Goal: Information Seeking & Learning: Learn about a topic

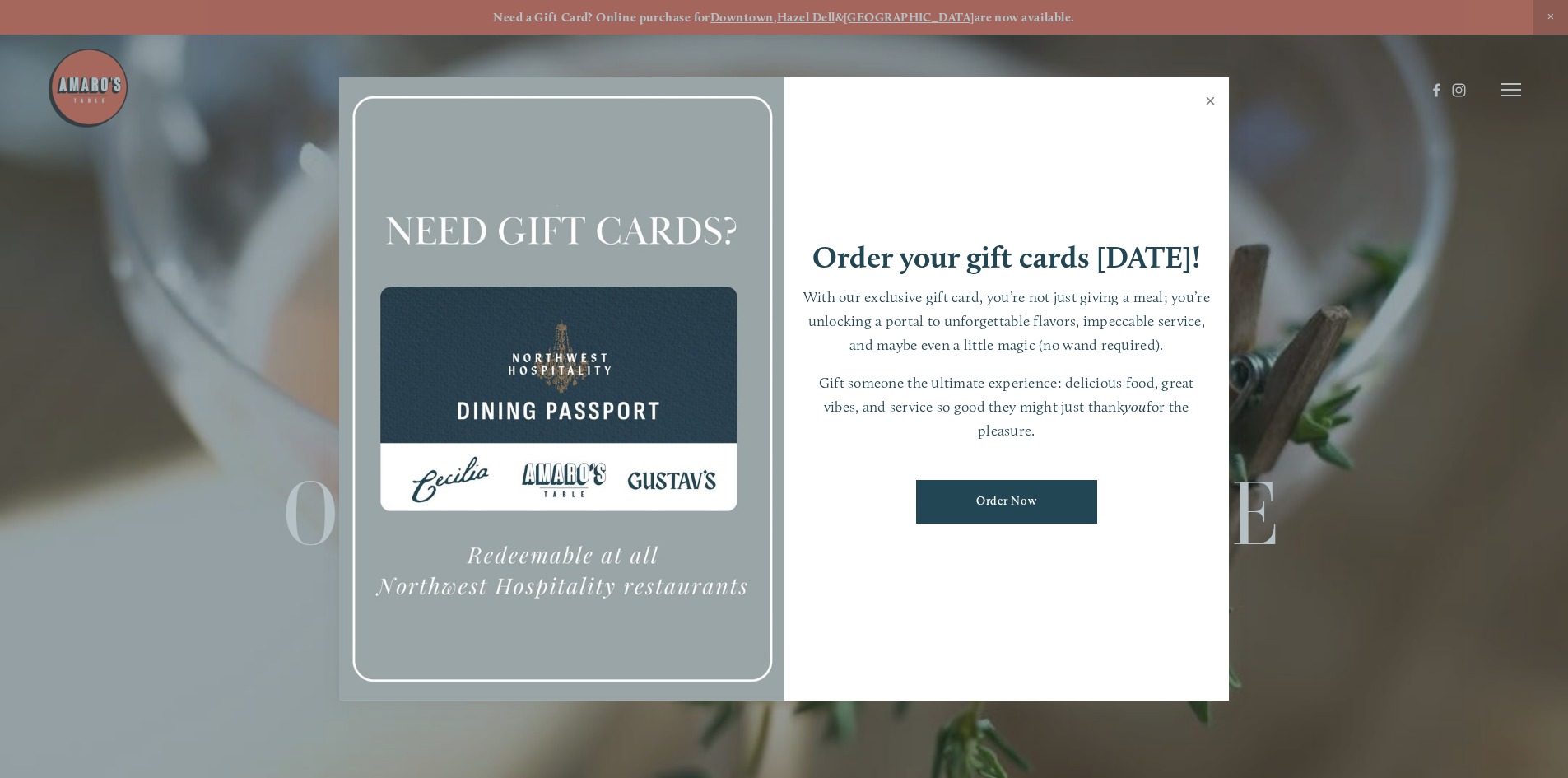
click at [1209, 101] on link "Close" at bounding box center [1210, 103] width 32 height 46
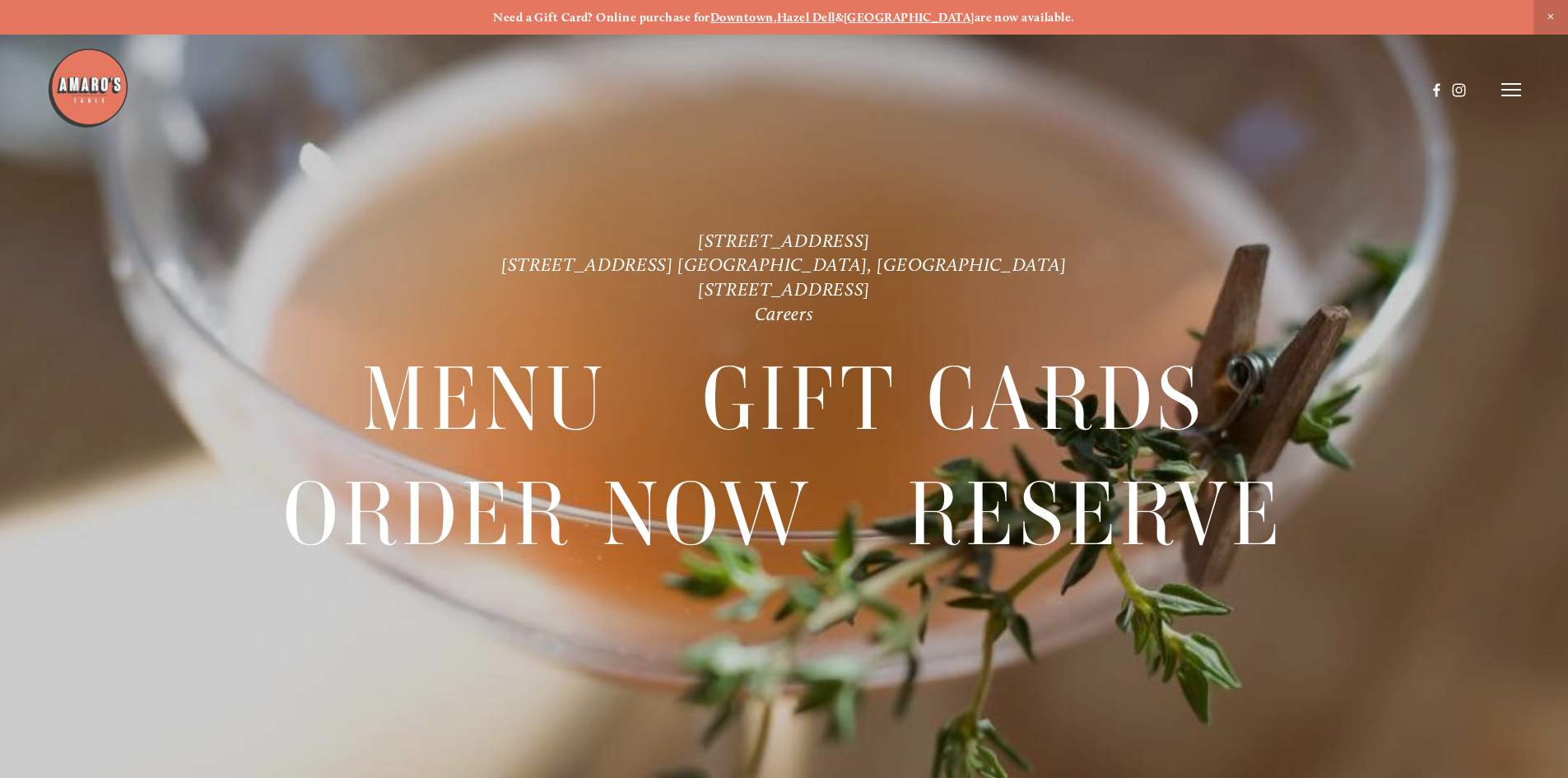
click at [1504, 97] on icon at bounding box center [1511, 90] width 20 height 15
click at [1156, 89] on span "Menu" at bounding box center [1166, 90] width 34 height 16
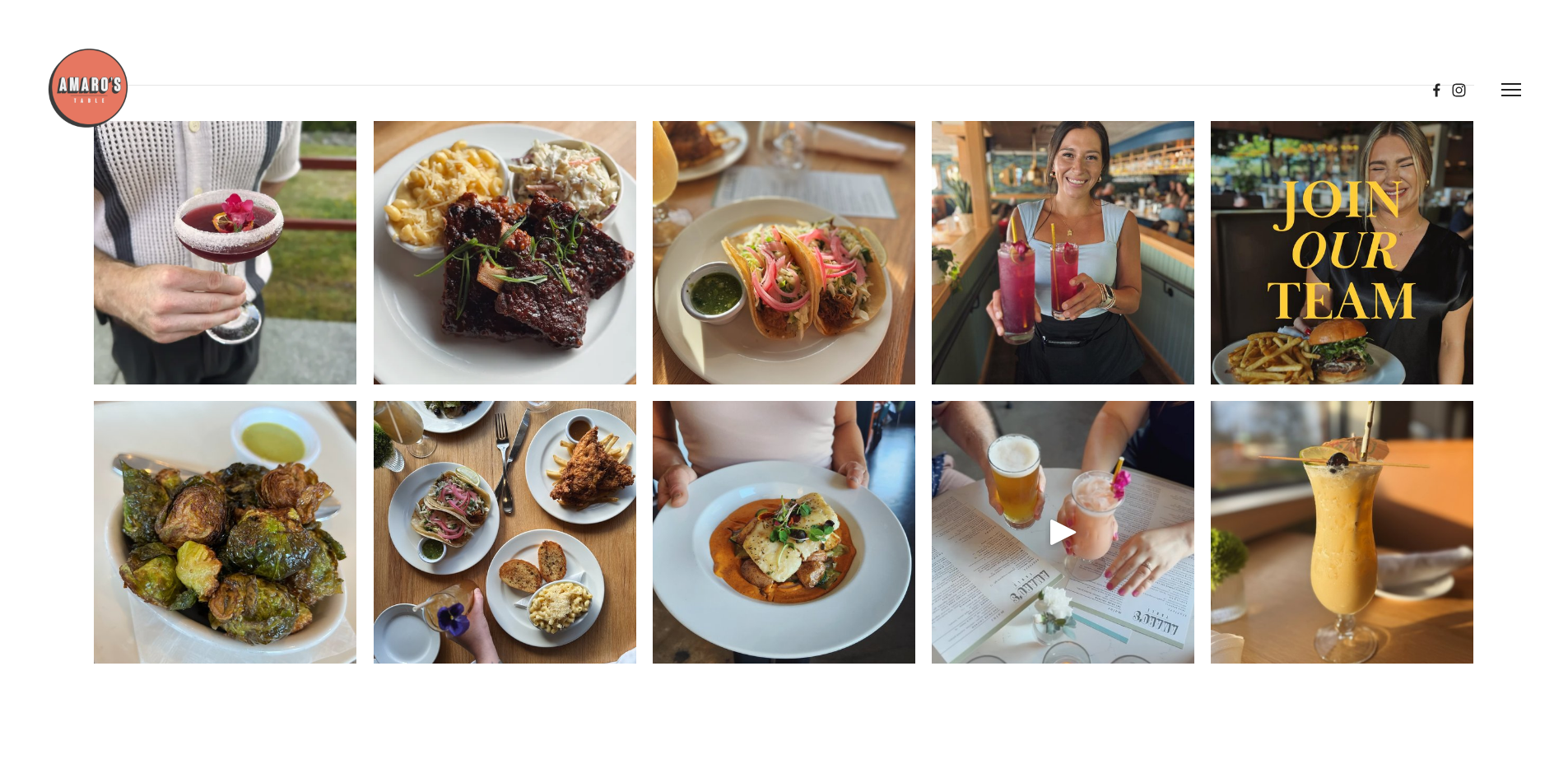
scroll to position [2634, 0]
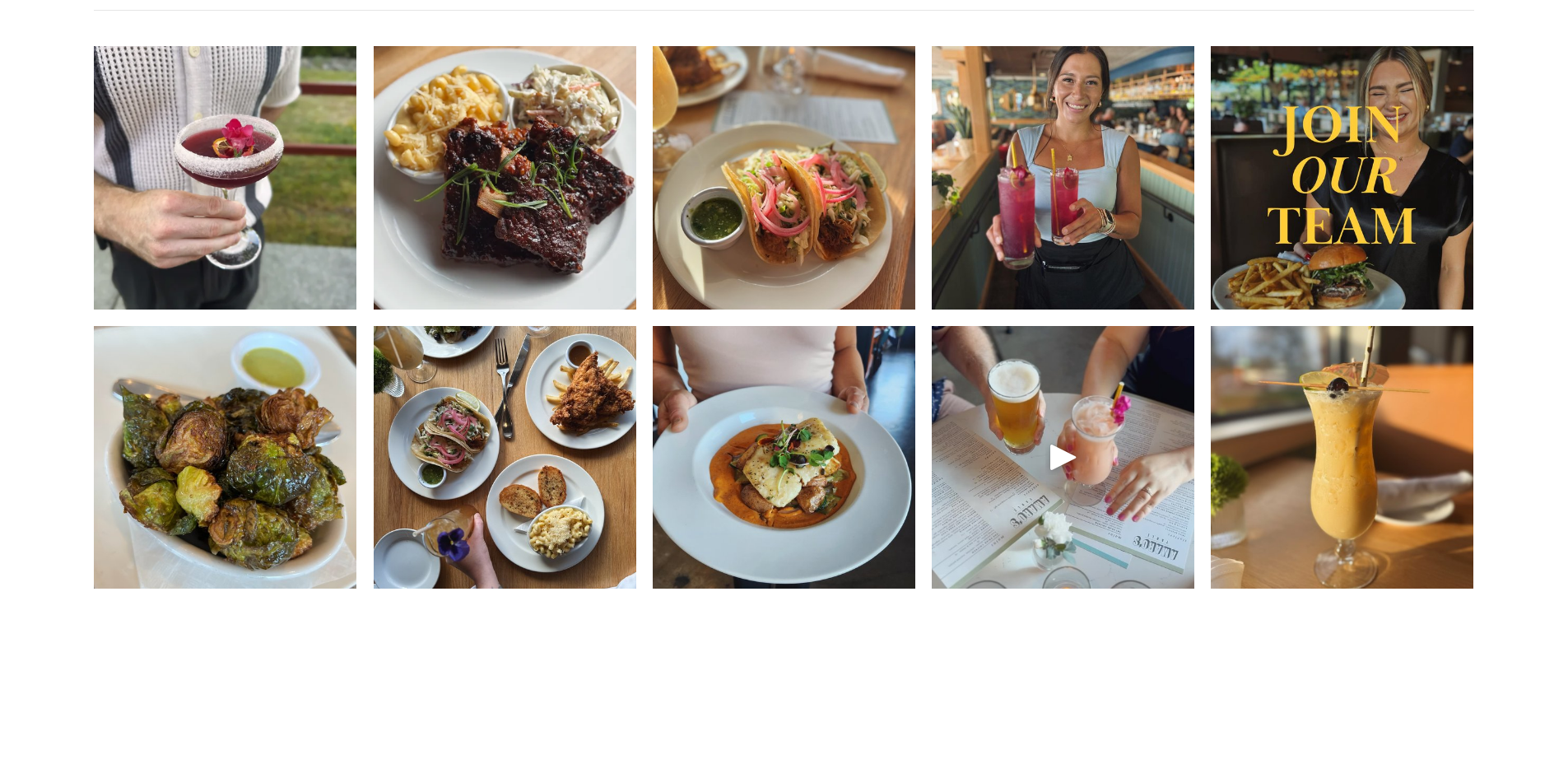
click at [602, 413] on img at bounding box center [504, 457] width 262 height 328
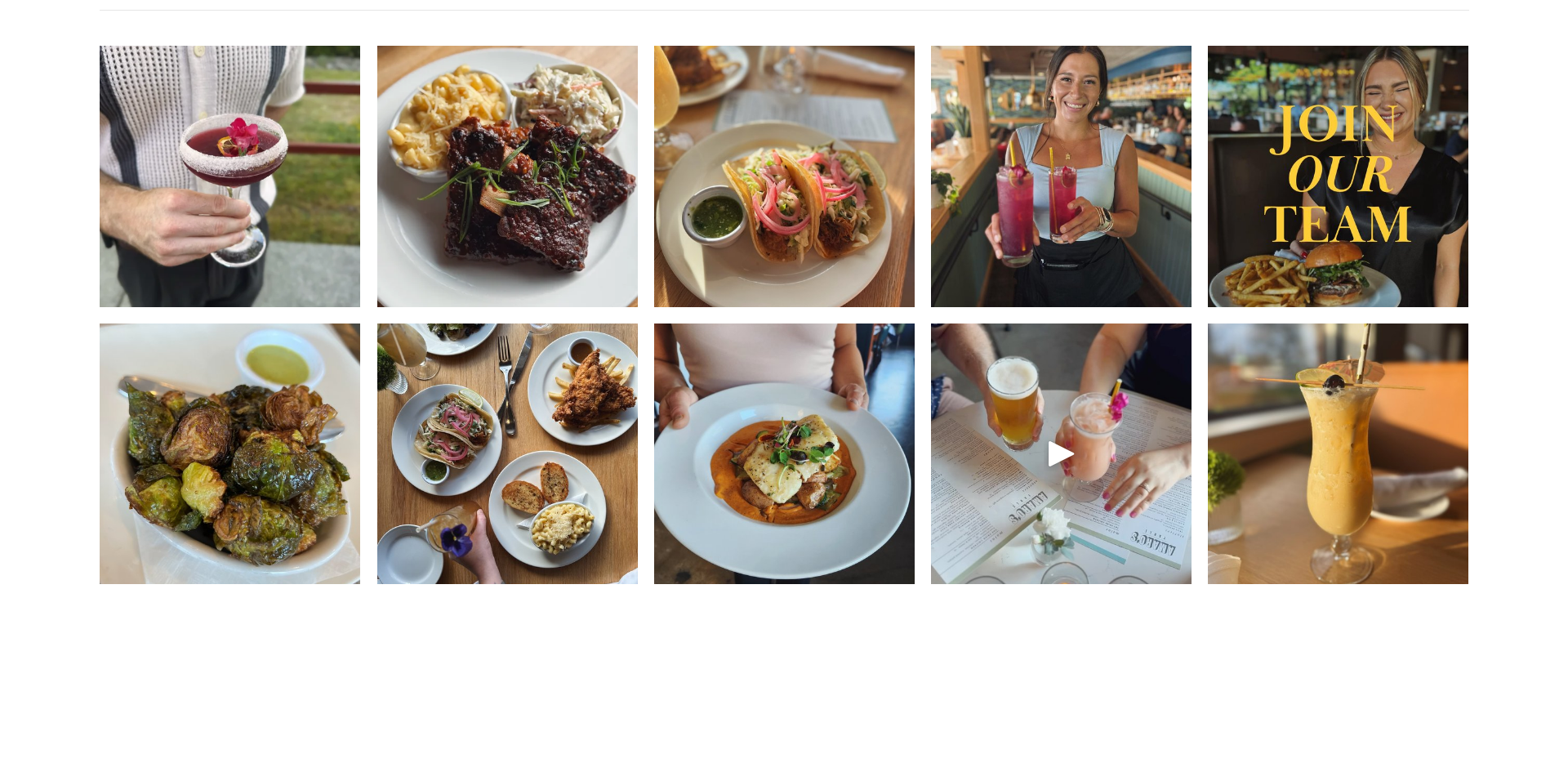
scroll to position [2570, 0]
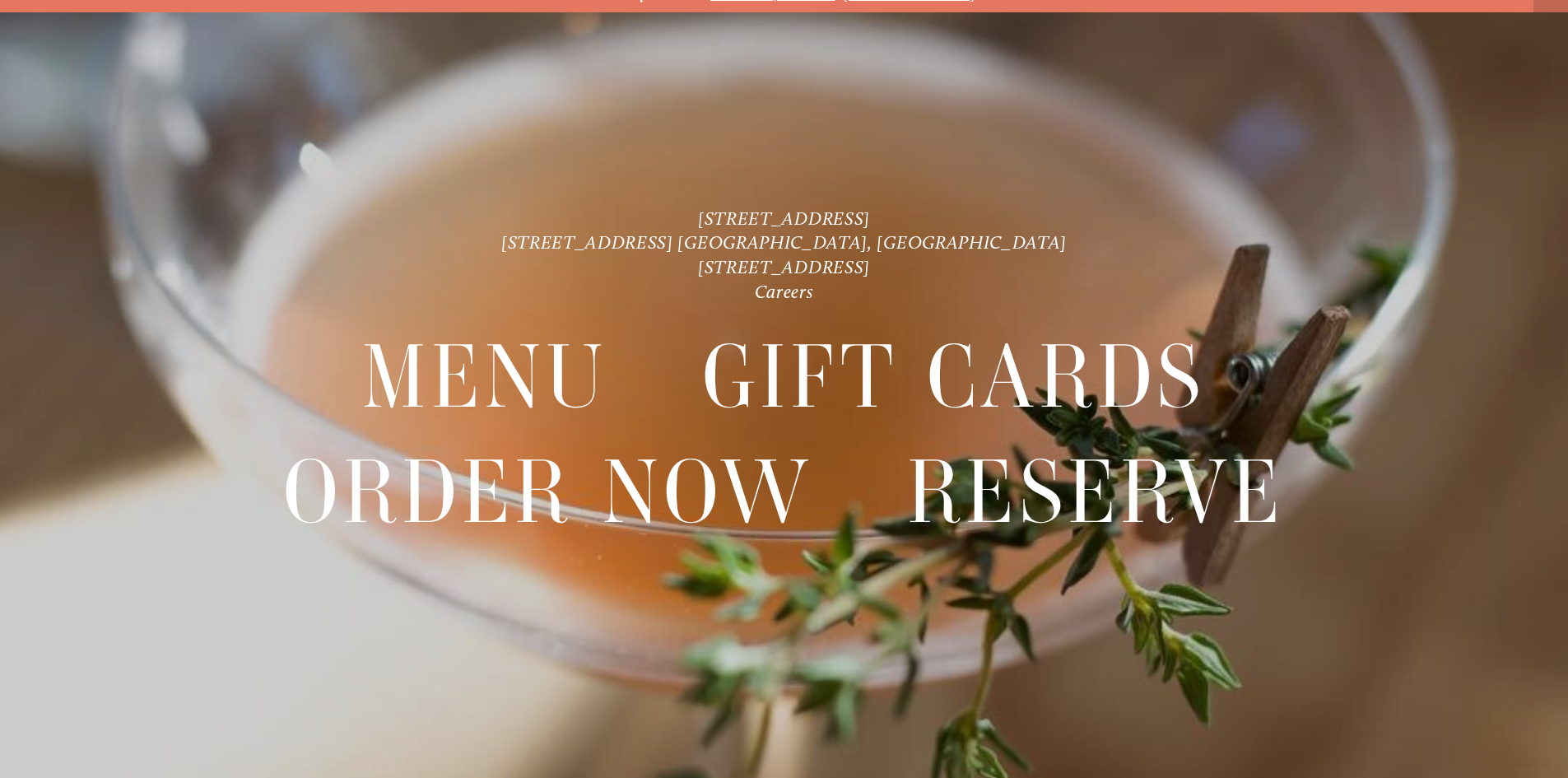
scroll to position [35, 0]
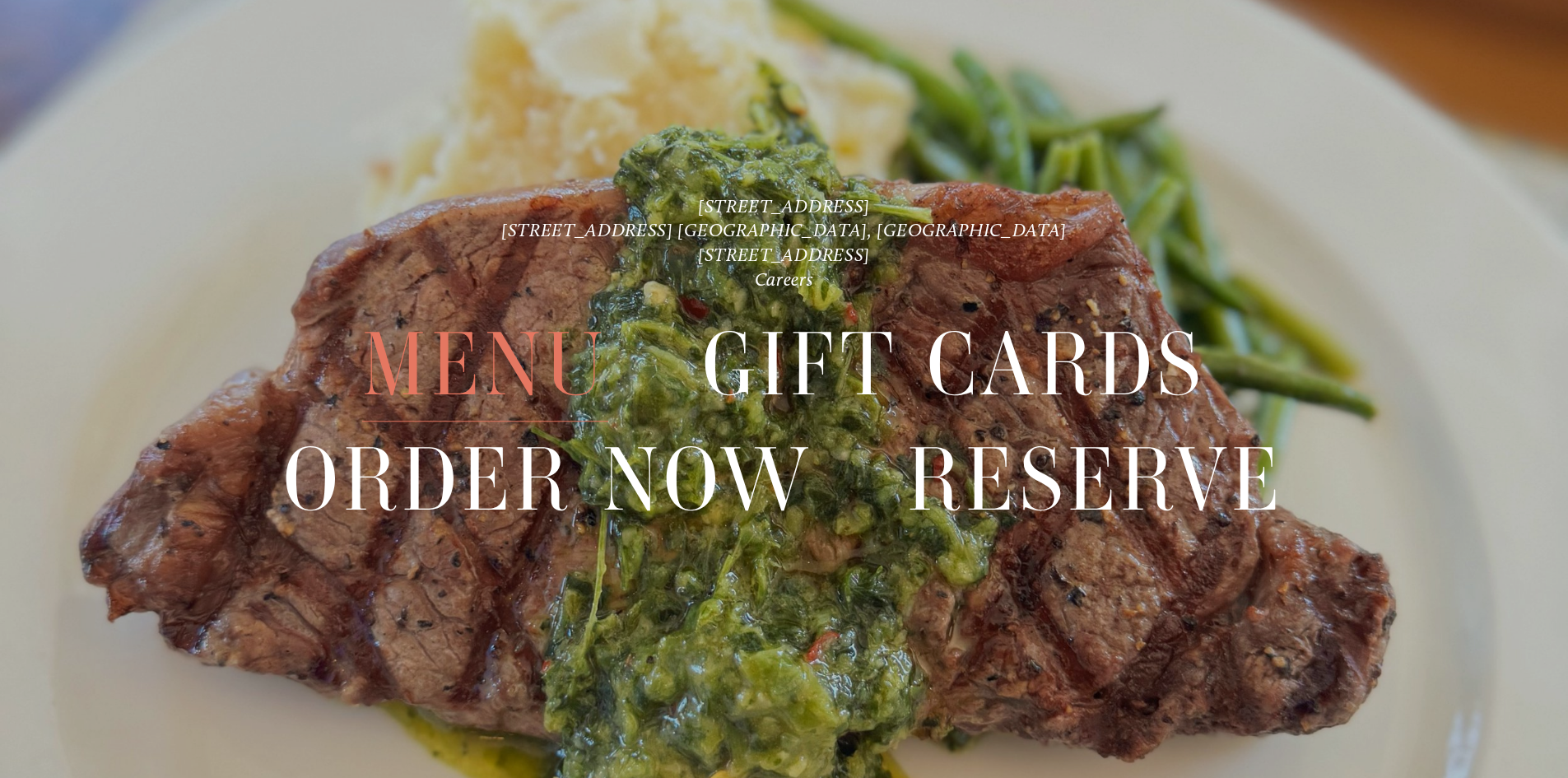
click at [565, 359] on span "Menu" at bounding box center [485, 365] width 245 height 114
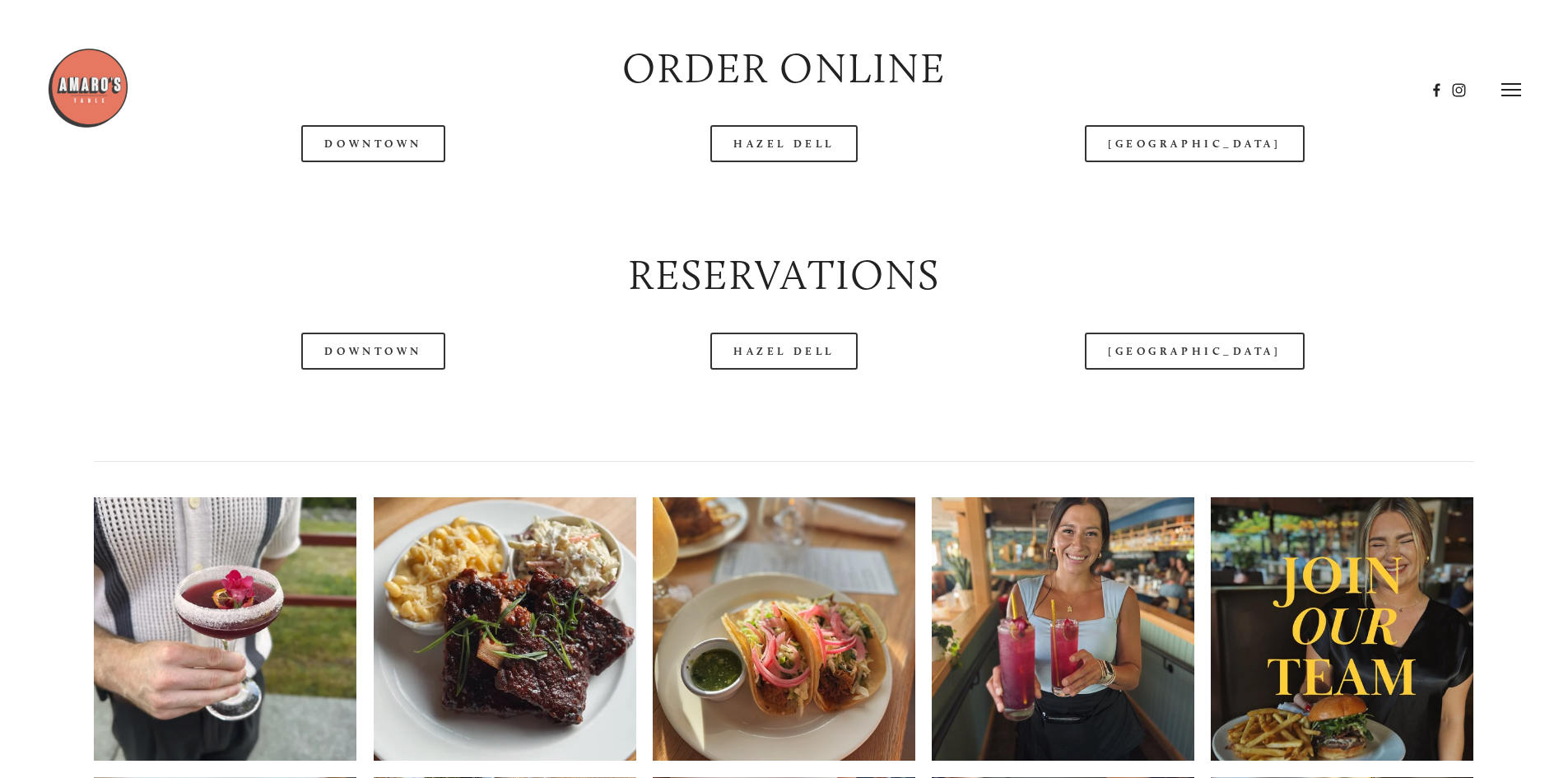
scroll to position [2182, 0]
click at [774, 371] on link "Hazel Dell" at bounding box center [784, 352] width 148 height 37
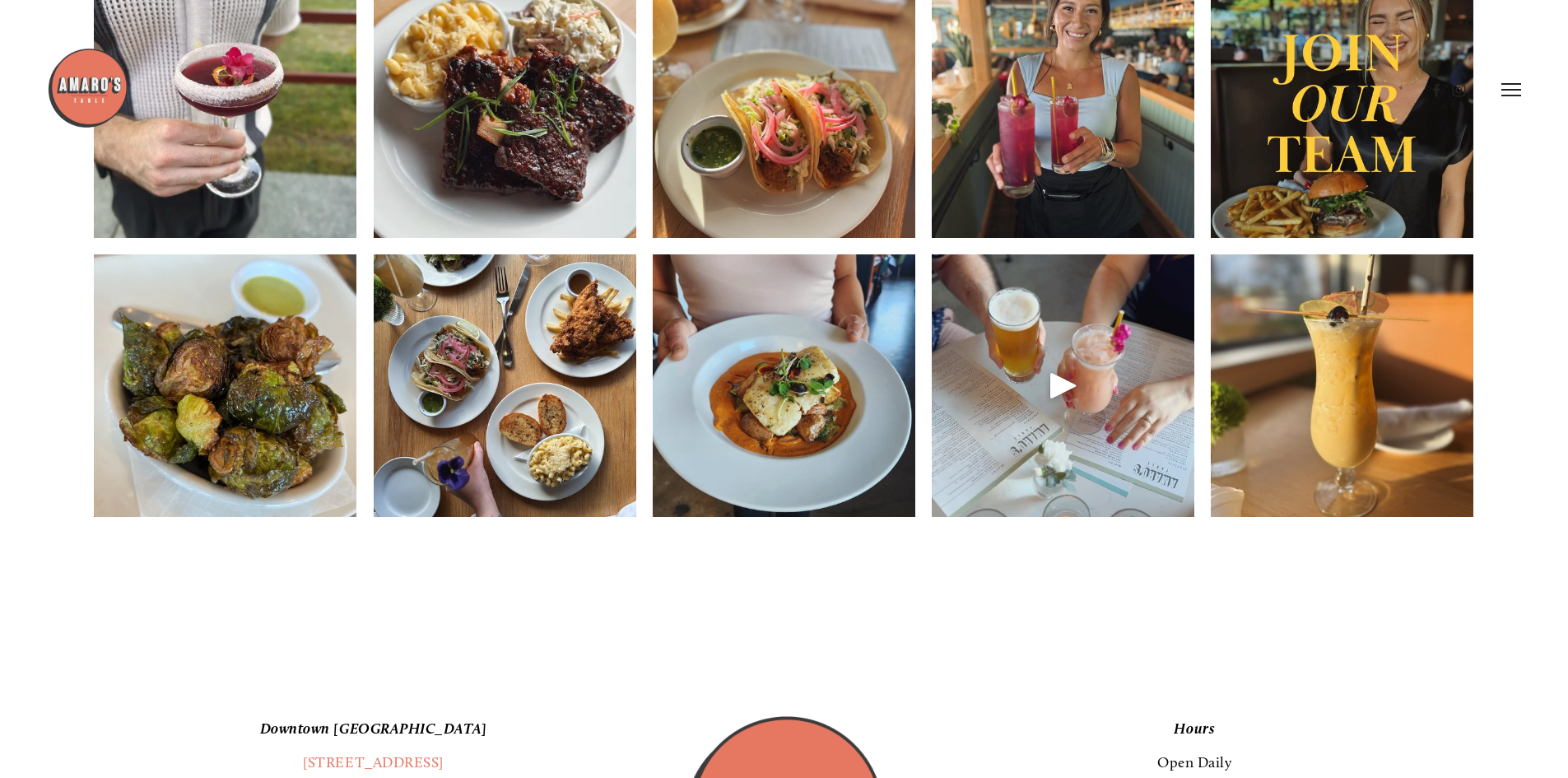
scroll to position [2675, 0]
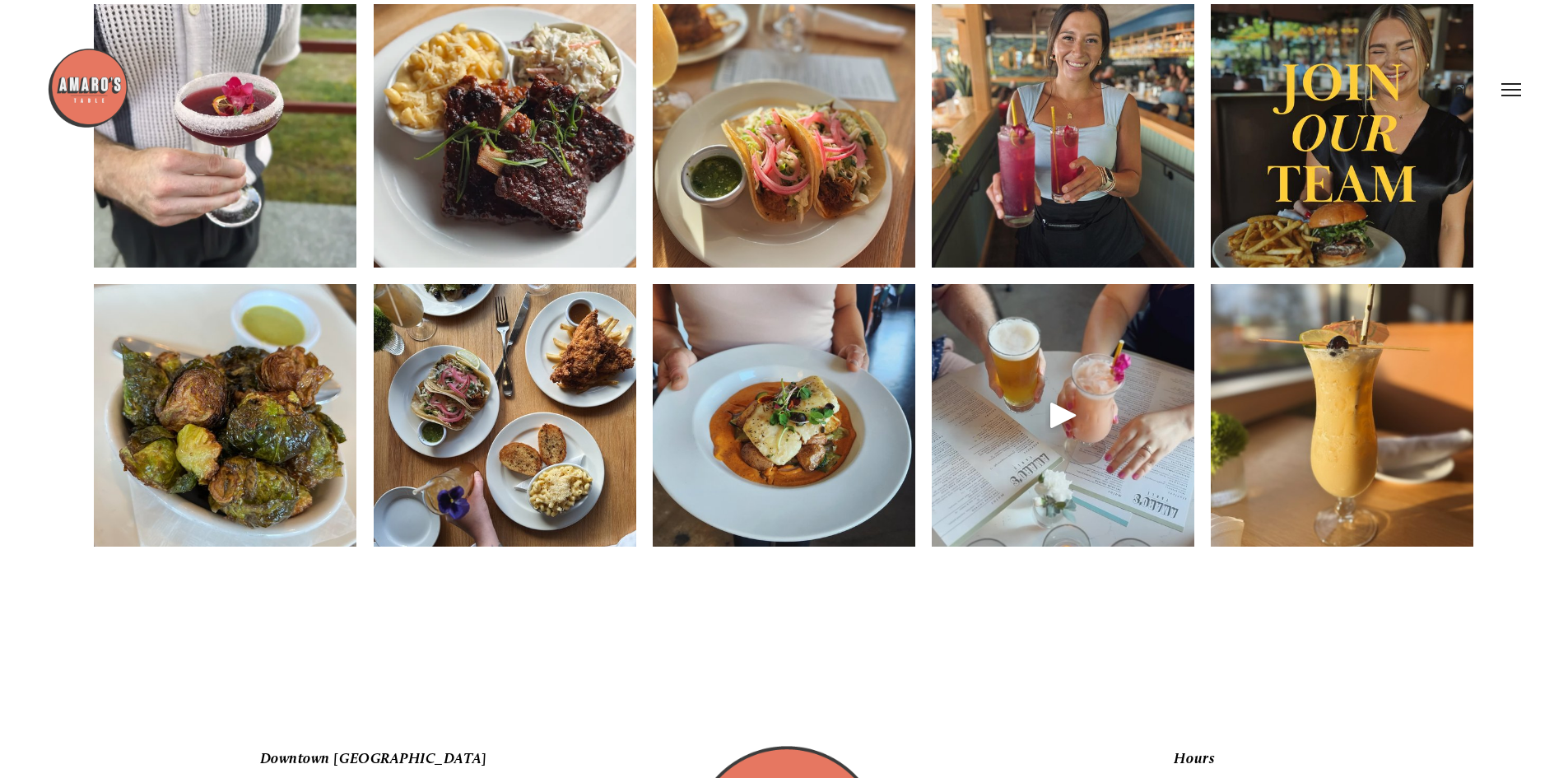
click at [604, 469] on img at bounding box center [504, 414] width 262 height 328
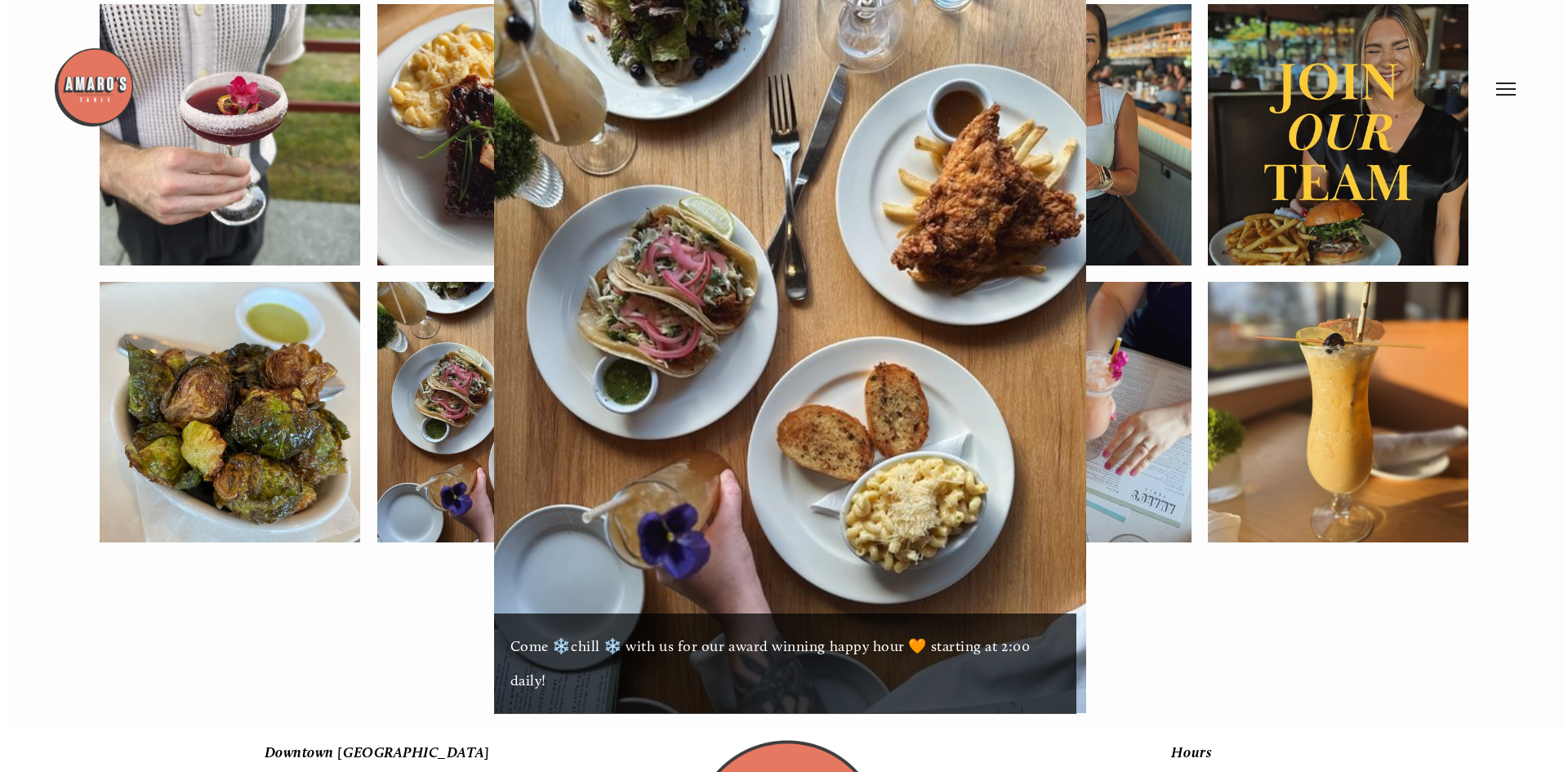
scroll to position [2612, 0]
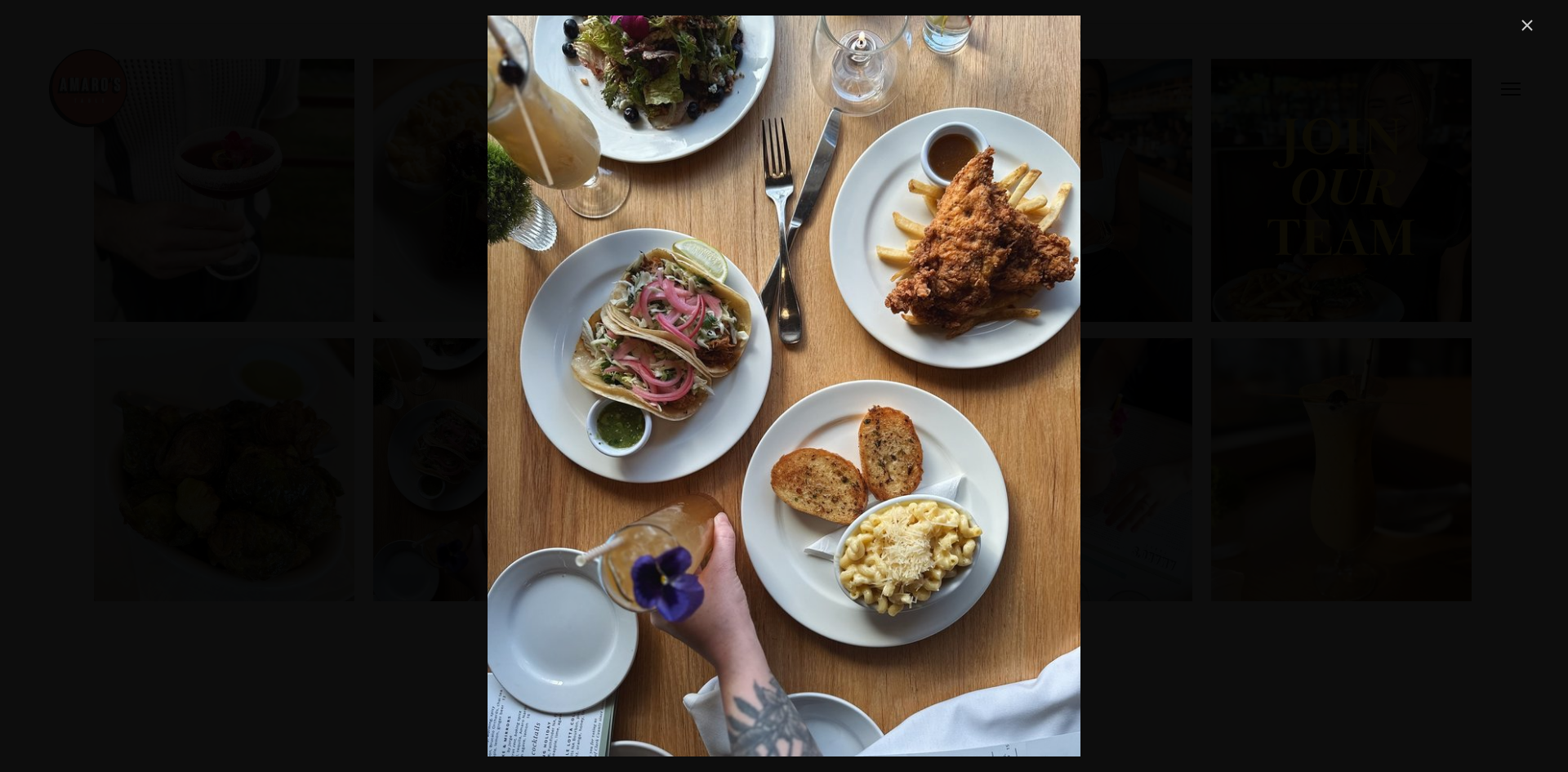
click at [1528, 18] on link "Close" at bounding box center [1527, 26] width 19 height 19
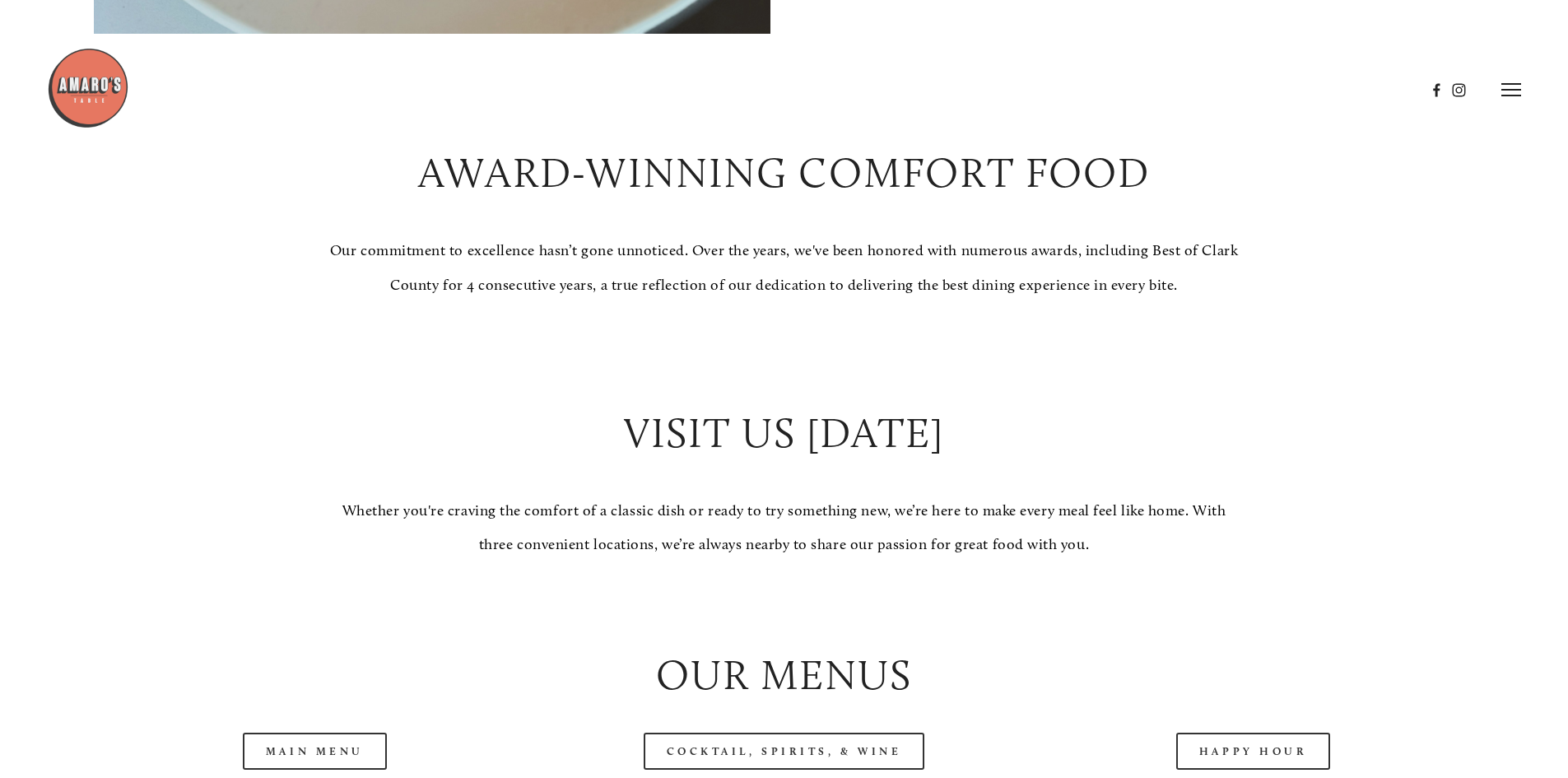
scroll to position [1277, 0]
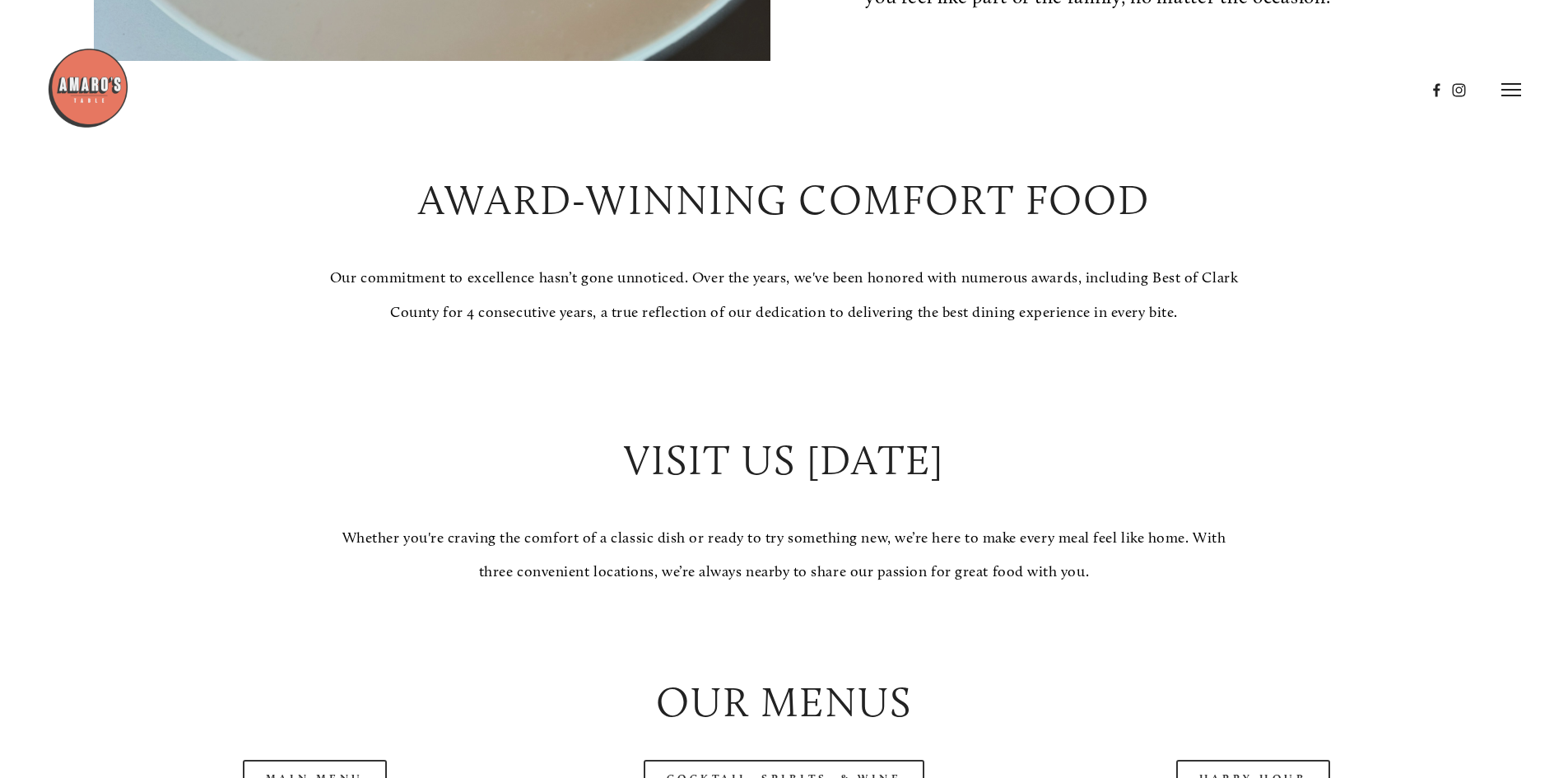
drag, startPoint x: 876, startPoint y: 205, endPoint x: 856, endPoint y: 162, distance: 47.4
click at [856, 162] on header "Menu Order Now Visit Gallery 0" at bounding box center [784, 90] width 1475 height 180
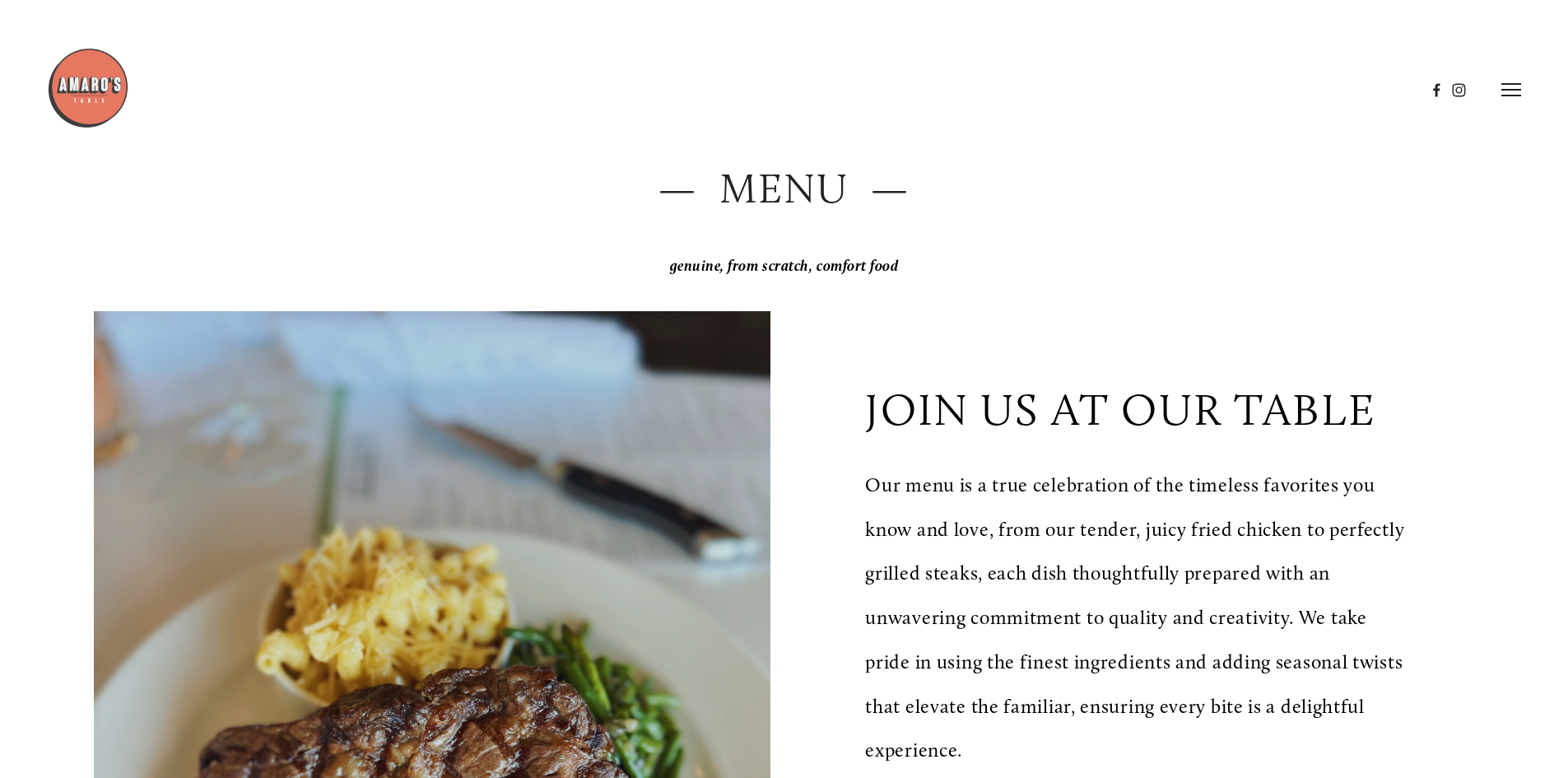
scroll to position [0, 0]
